Goal: Transaction & Acquisition: Purchase product/service

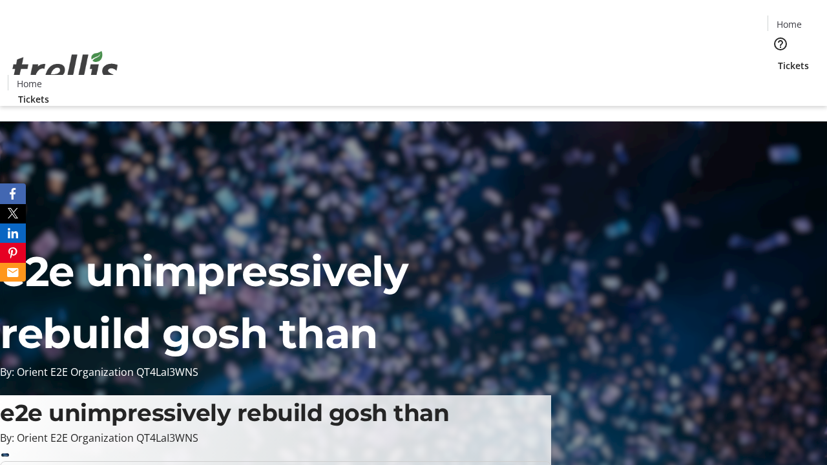
click at [778, 59] on span "Tickets" at bounding box center [793, 66] width 31 height 14
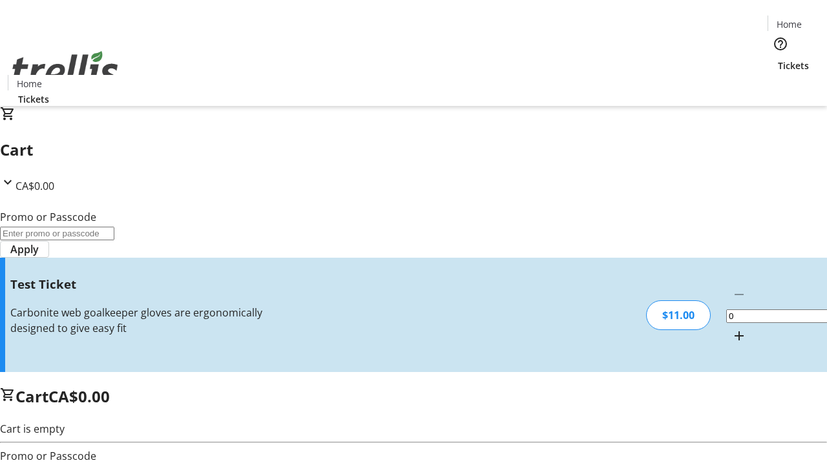
click at [732, 328] on mat-icon "Increment by one" at bounding box center [740, 336] width 16 height 16
type input "1"
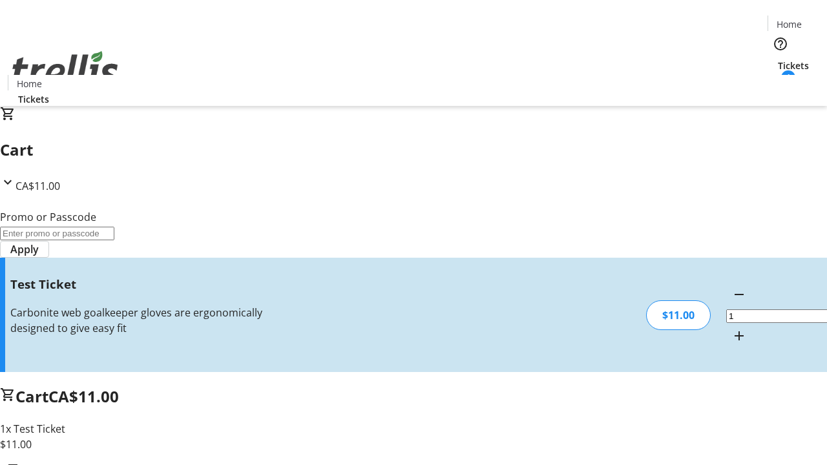
type input "UNLOCK"
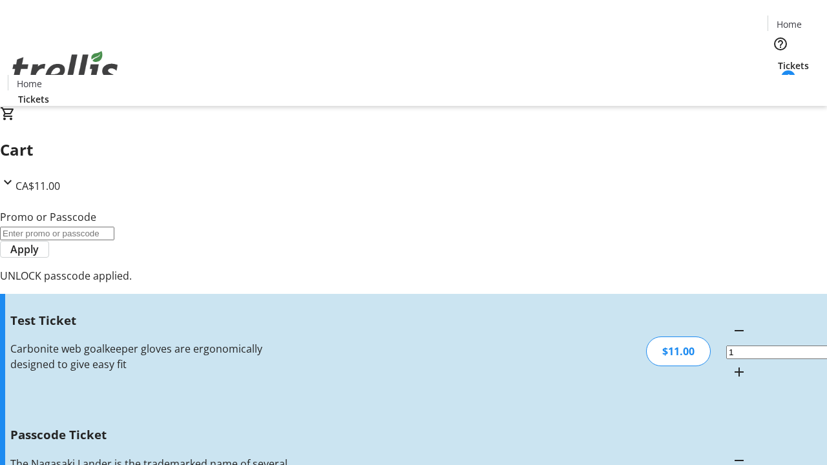
type input "5"
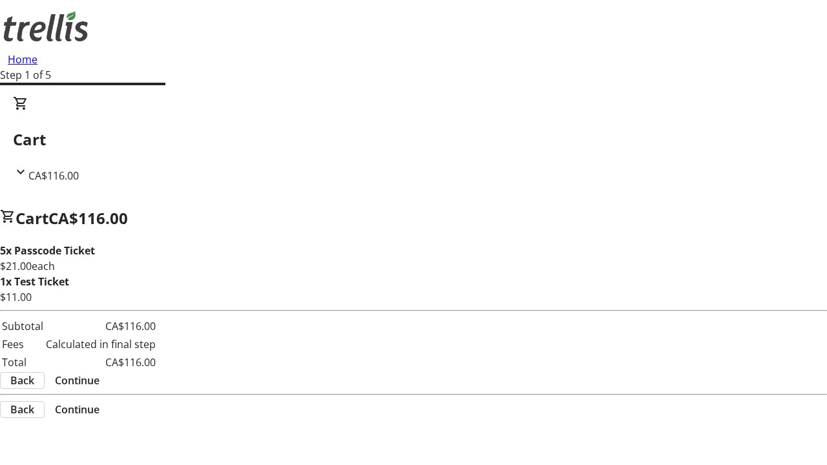
click at [100, 383] on span "Continue" at bounding box center [77, 381] width 45 height 16
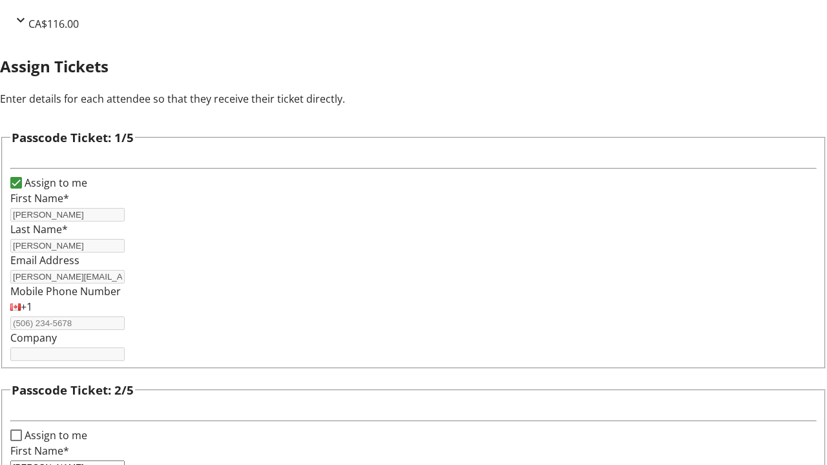
type input "[PERSON_NAME]"
type input "Mark"
type input "Bode"
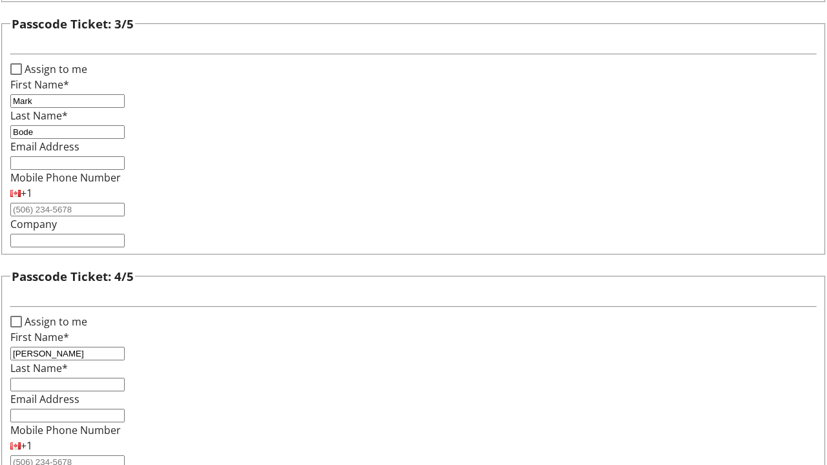
type input "[PERSON_NAME]"
checkbox input "true"
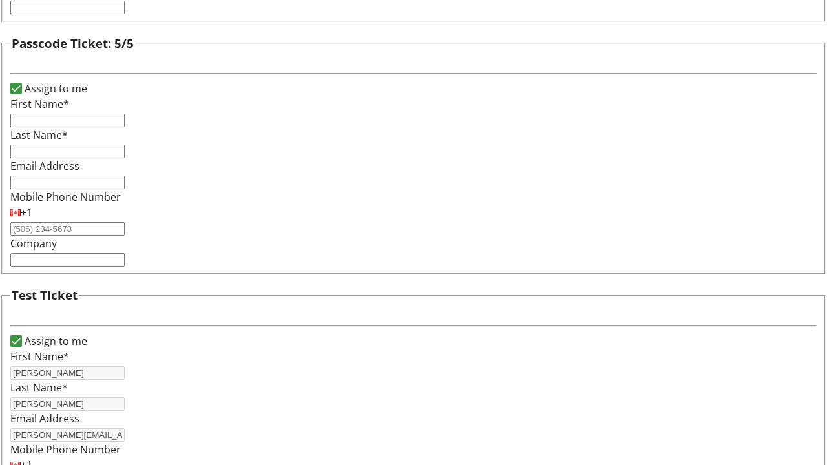
type input "[PERSON_NAME]"
type input "[PERSON_NAME][EMAIL_ADDRESS][DOMAIN_NAME]"
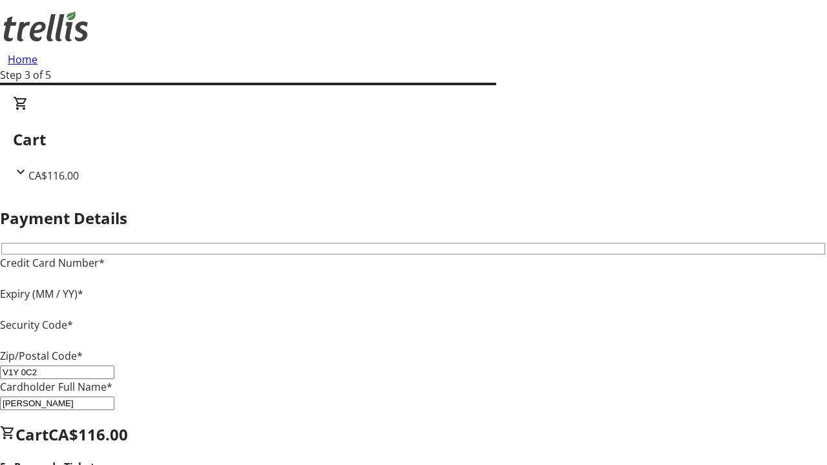
type input "V1Y 0C2"
